Goal: Check status: Check status

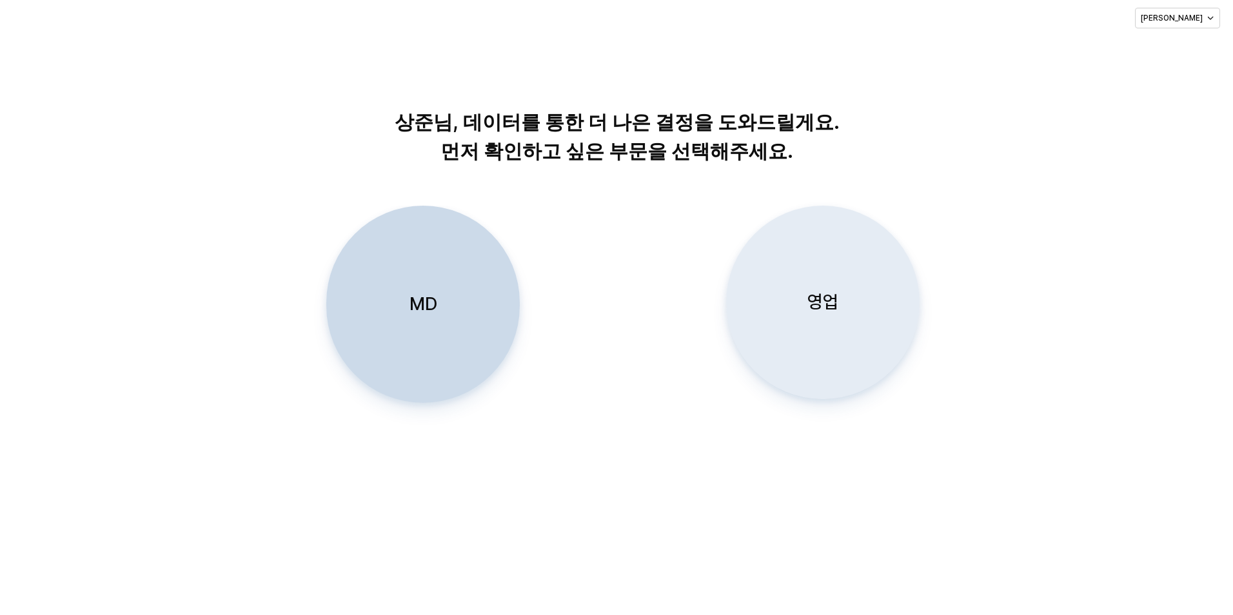
click at [819, 307] on p "영업" at bounding box center [822, 302] width 31 height 24
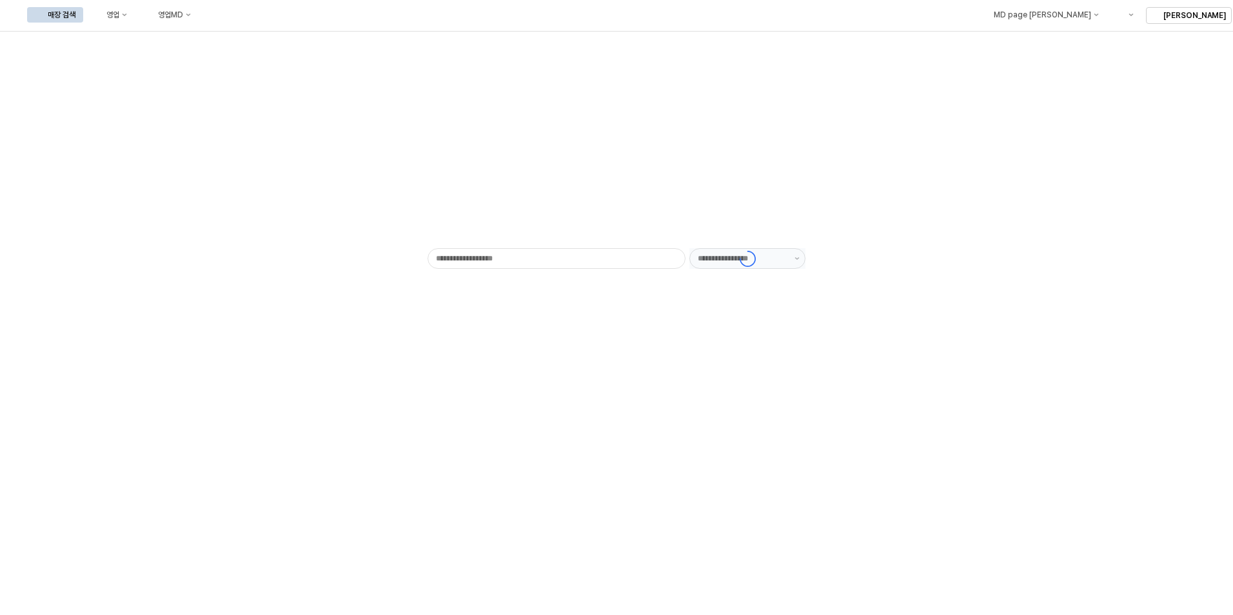
type input "******"
click at [127, 12] on icon "영업" at bounding box center [124, 14] width 5 height 5
click at [239, 37] on div "목표매출 달성현황" at bounding box center [254, 39] width 68 height 10
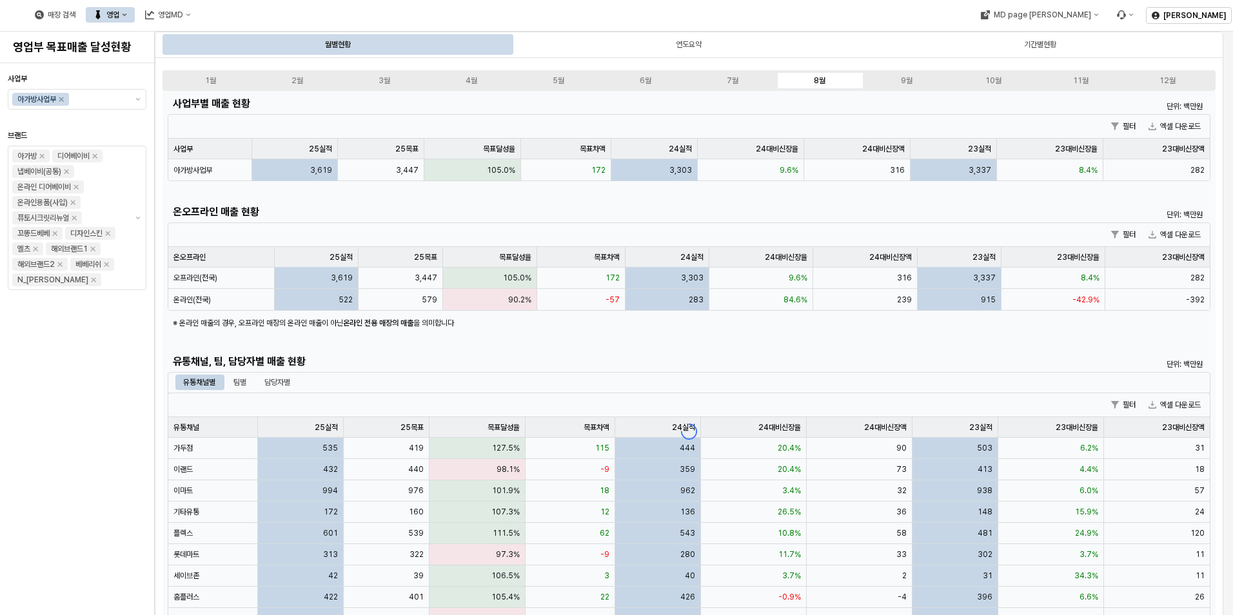
scroll to position [129, 0]
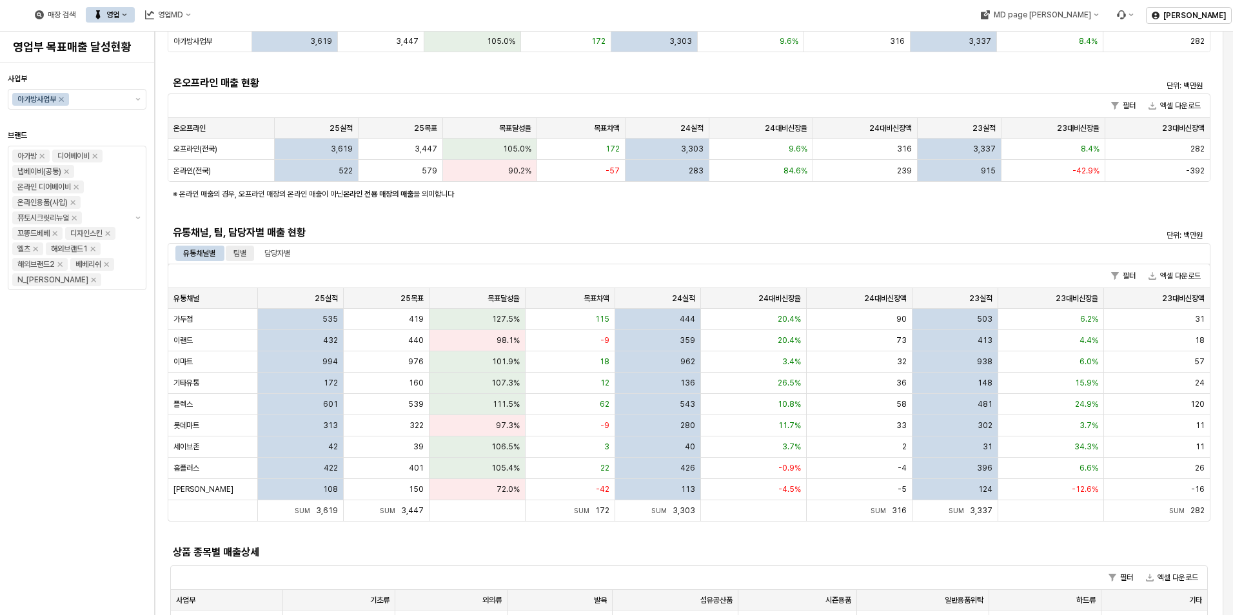
click at [228, 248] on div "팀별" at bounding box center [240, 253] width 28 height 15
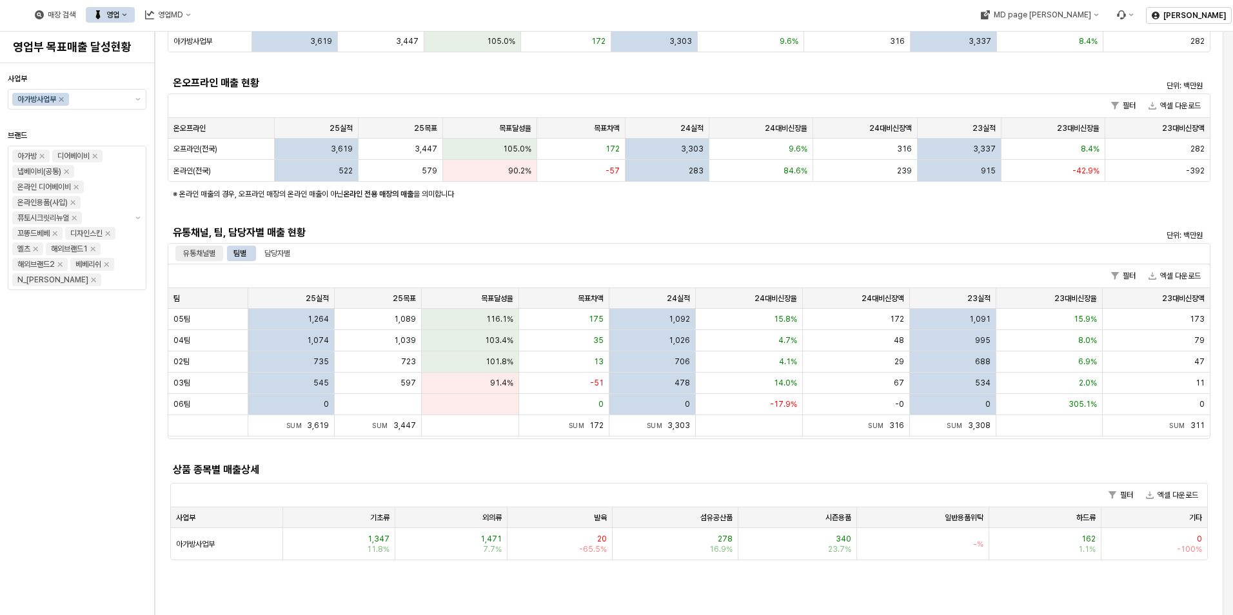
click at [214, 253] on div "유통채널별" at bounding box center [199, 253] width 32 height 15
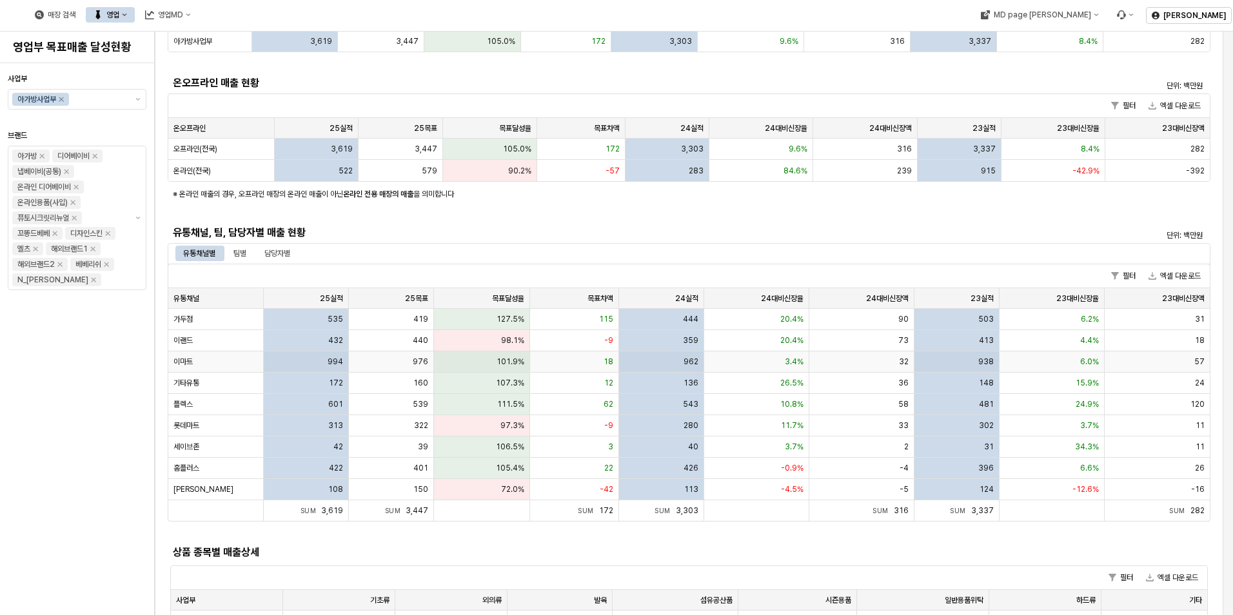
click at [207, 369] on div "이마트" at bounding box center [215, 361] width 95 height 21
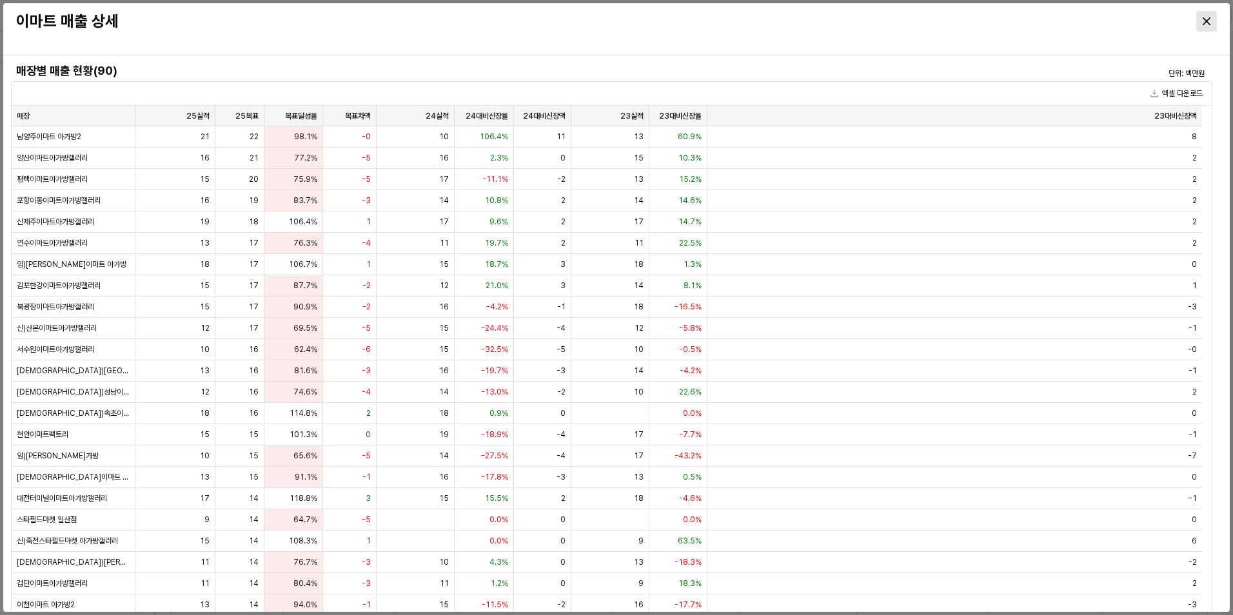
click at [1206, 19] on icon "Close" at bounding box center [1207, 21] width 8 height 8
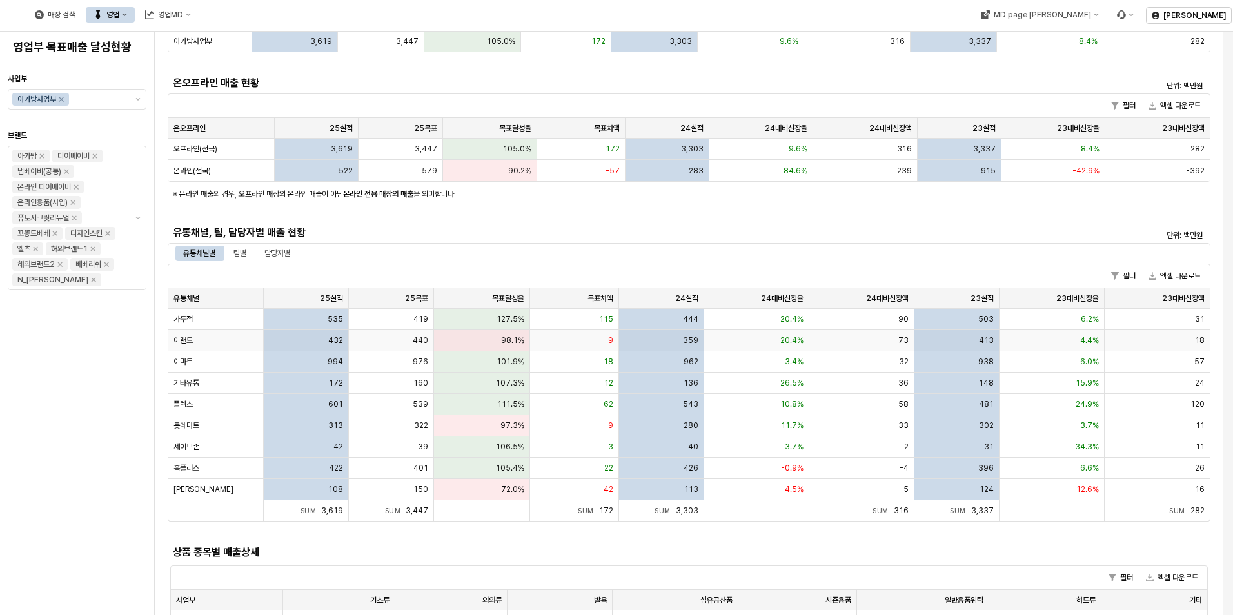
click at [218, 344] on div "이랜드" at bounding box center [215, 340] width 95 height 21
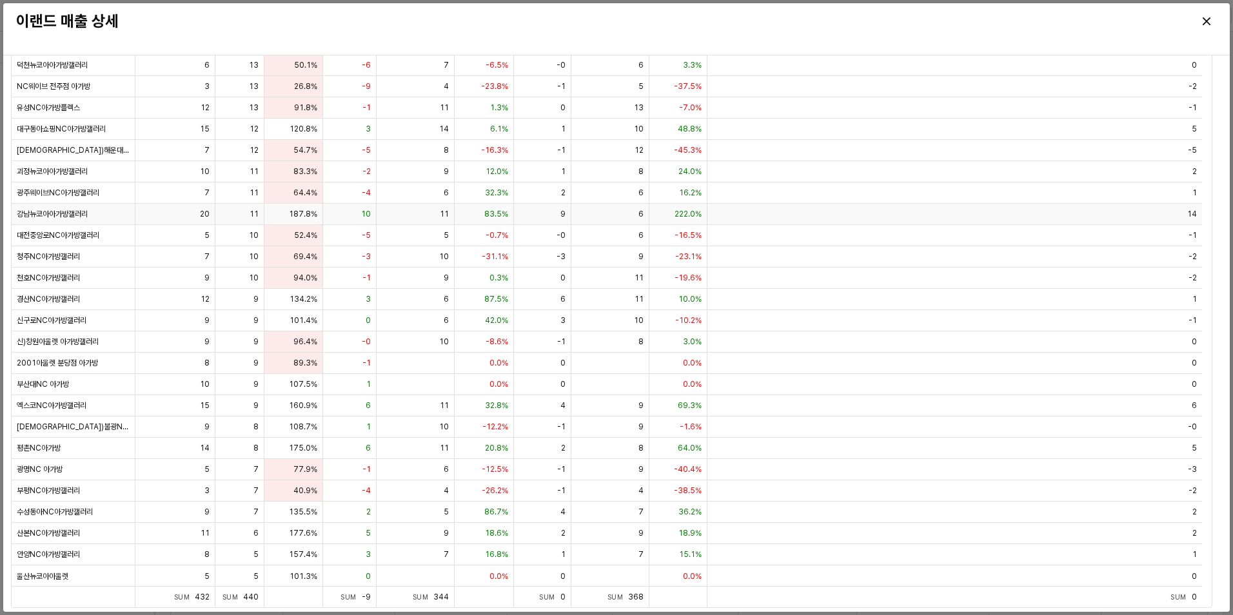
scroll to position [0, 0]
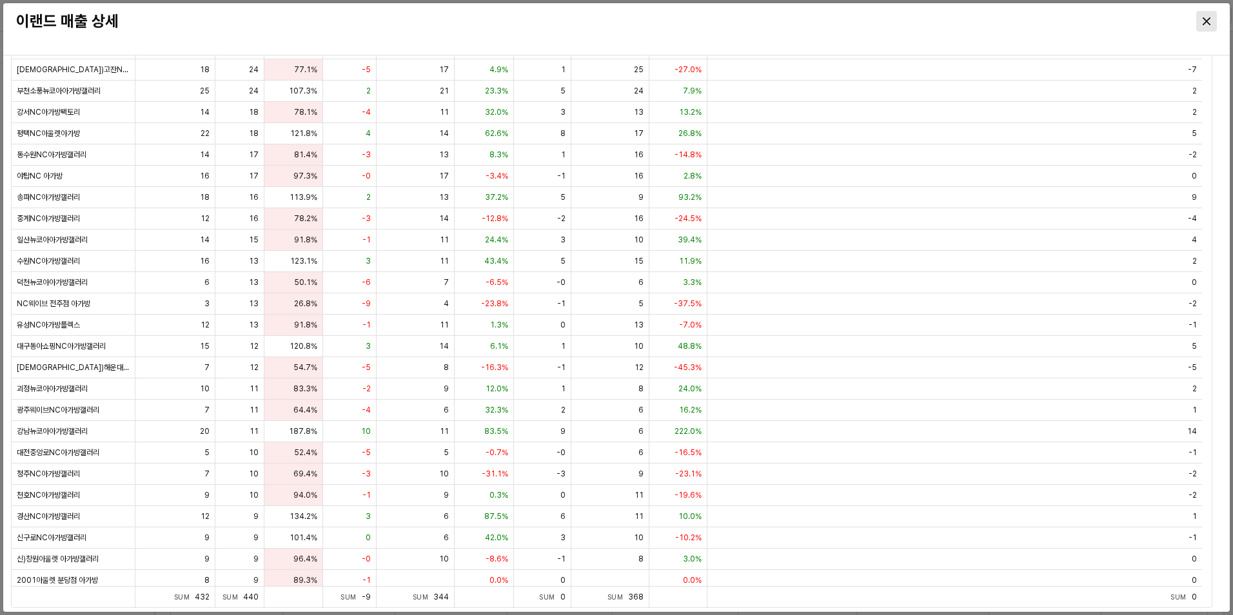
click at [1209, 17] on icon "Close" at bounding box center [1207, 21] width 8 height 8
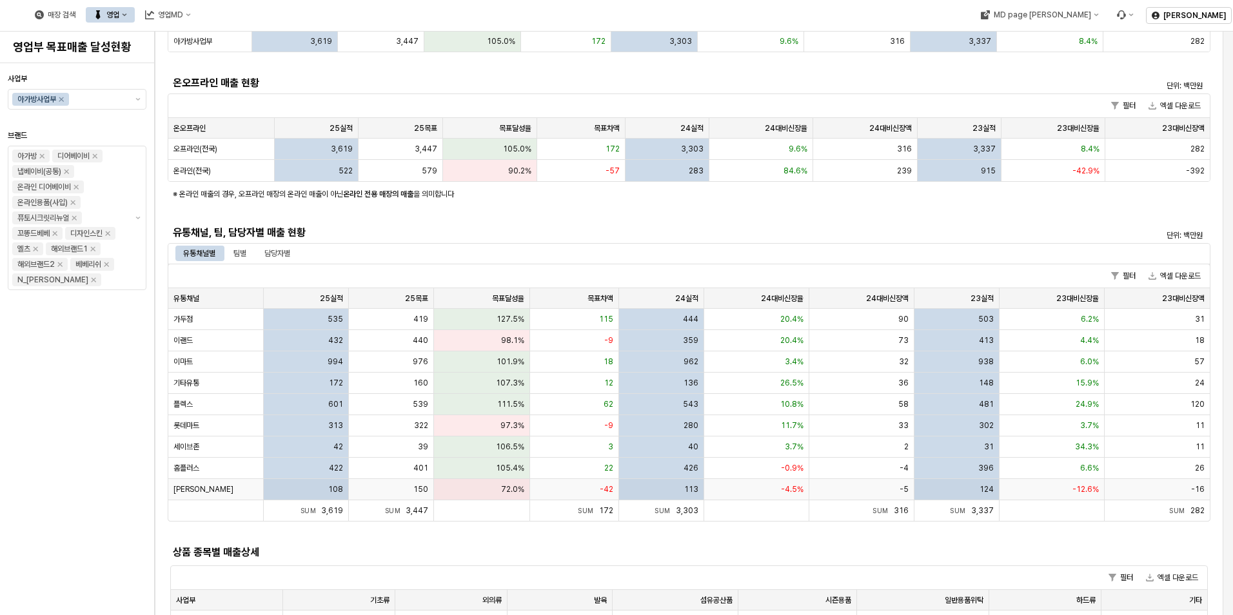
click at [473, 482] on div "72.0%" at bounding box center [481, 489] width 95 height 21
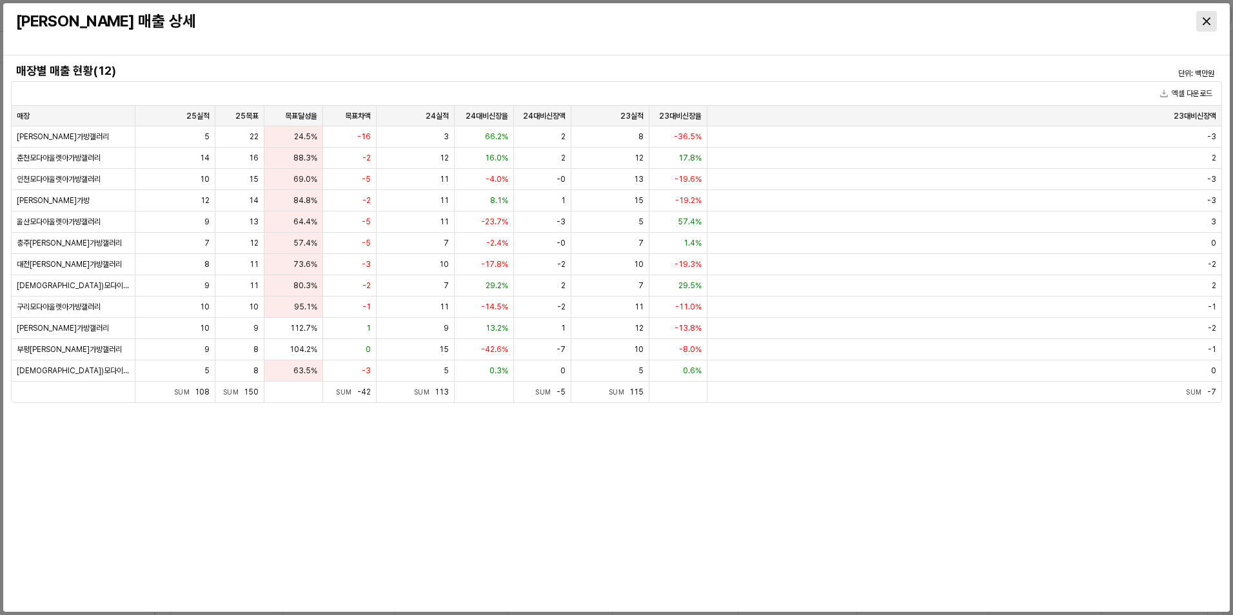
click at [1210, 22] on icon "Close" at bounding box center [1207, 21] width 8 height 8
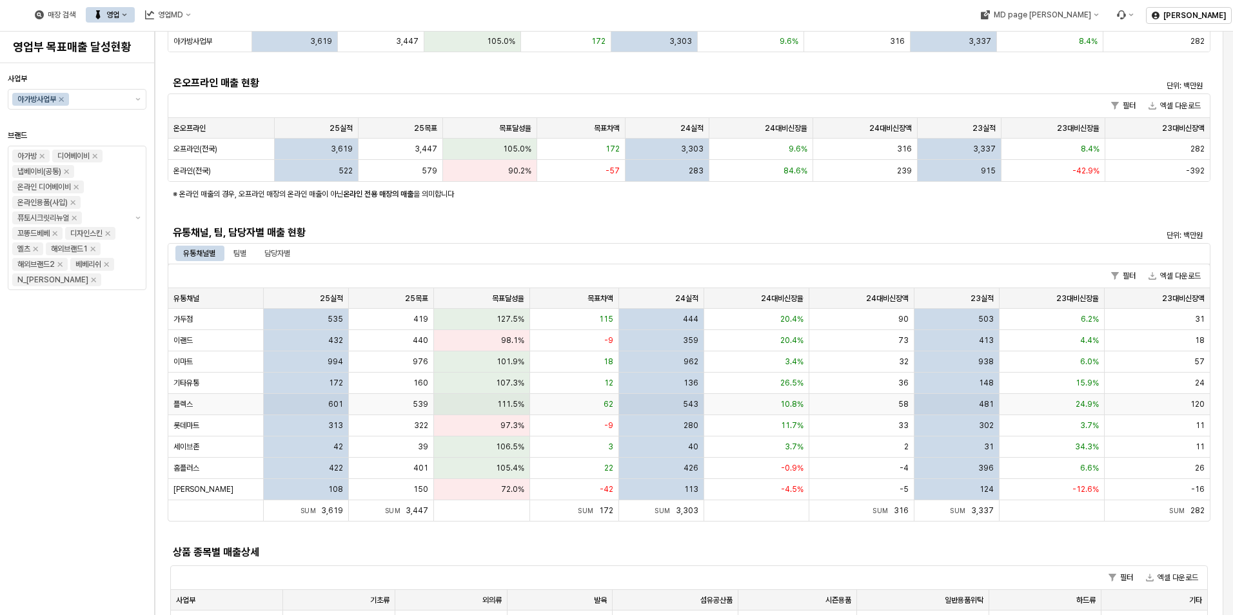
scroll to position [451, 0]
